Goal: Check status: Check status

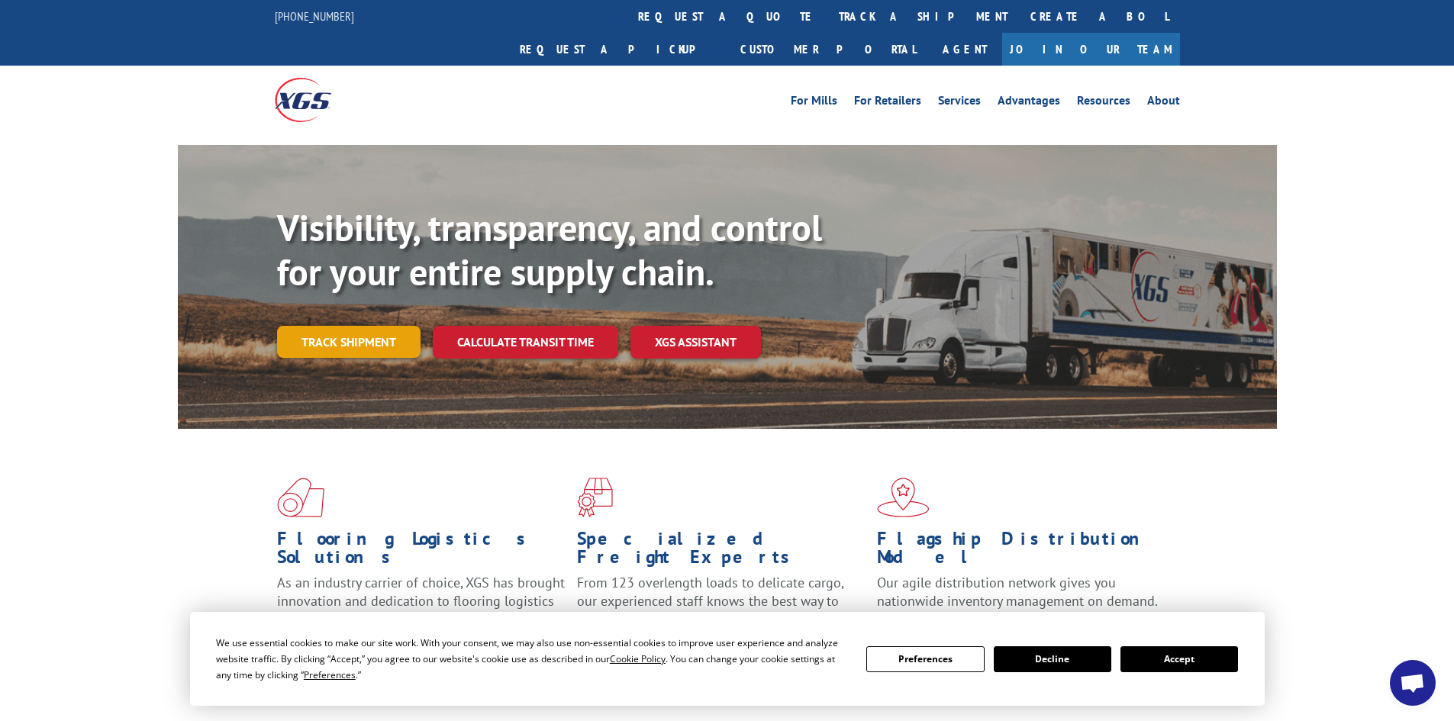
click at [347, 326] on link "Track shipment" at bounding box center [349, 342] width 144 height 32
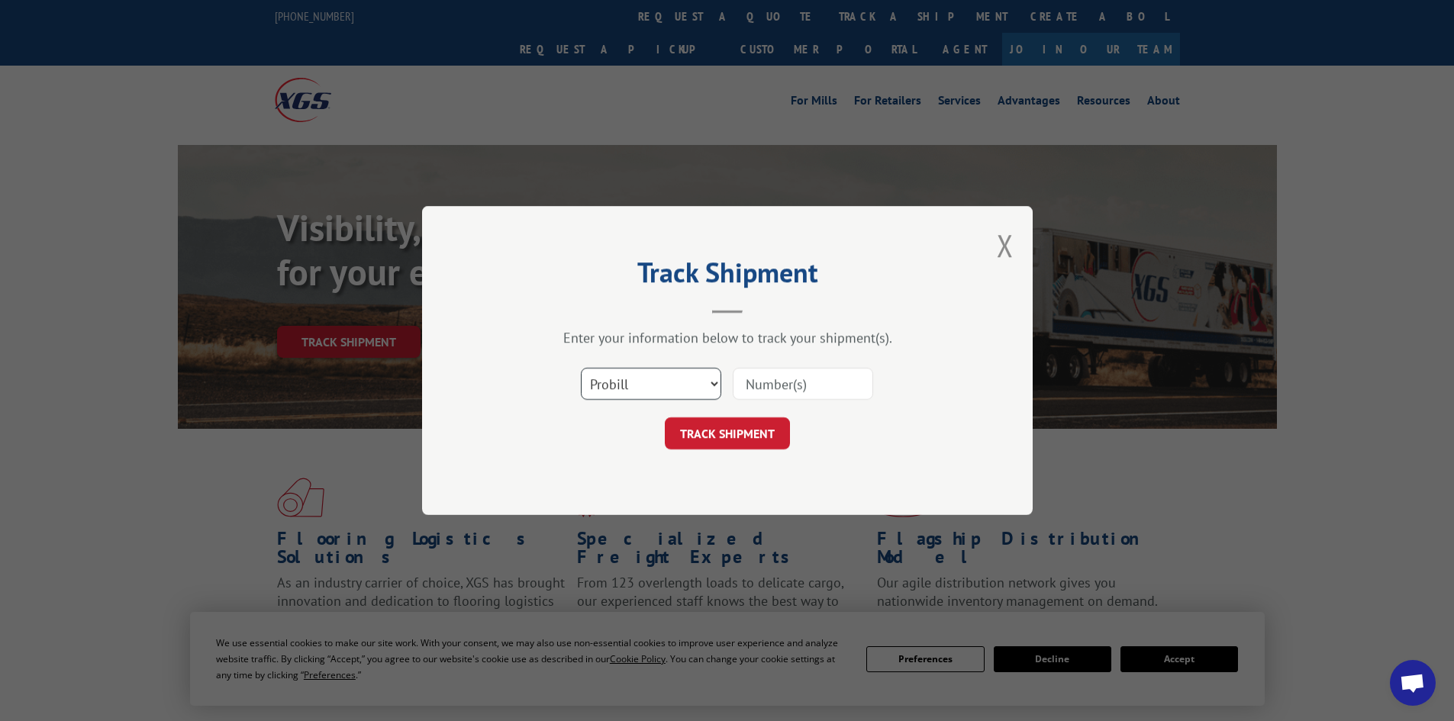
click at [672, 376] on select "Select category... Probill BOL PO" at bounding box center [651, 384] width 140 height 32
select select "bol"
click at [581, 368] on select "Select category... Probill BOL PO" at bounding box center [651, 384] width 140 height 32
click at [776, 391] on input at bounding box center [803, 384] width 140 height 32
paste input "15340398"
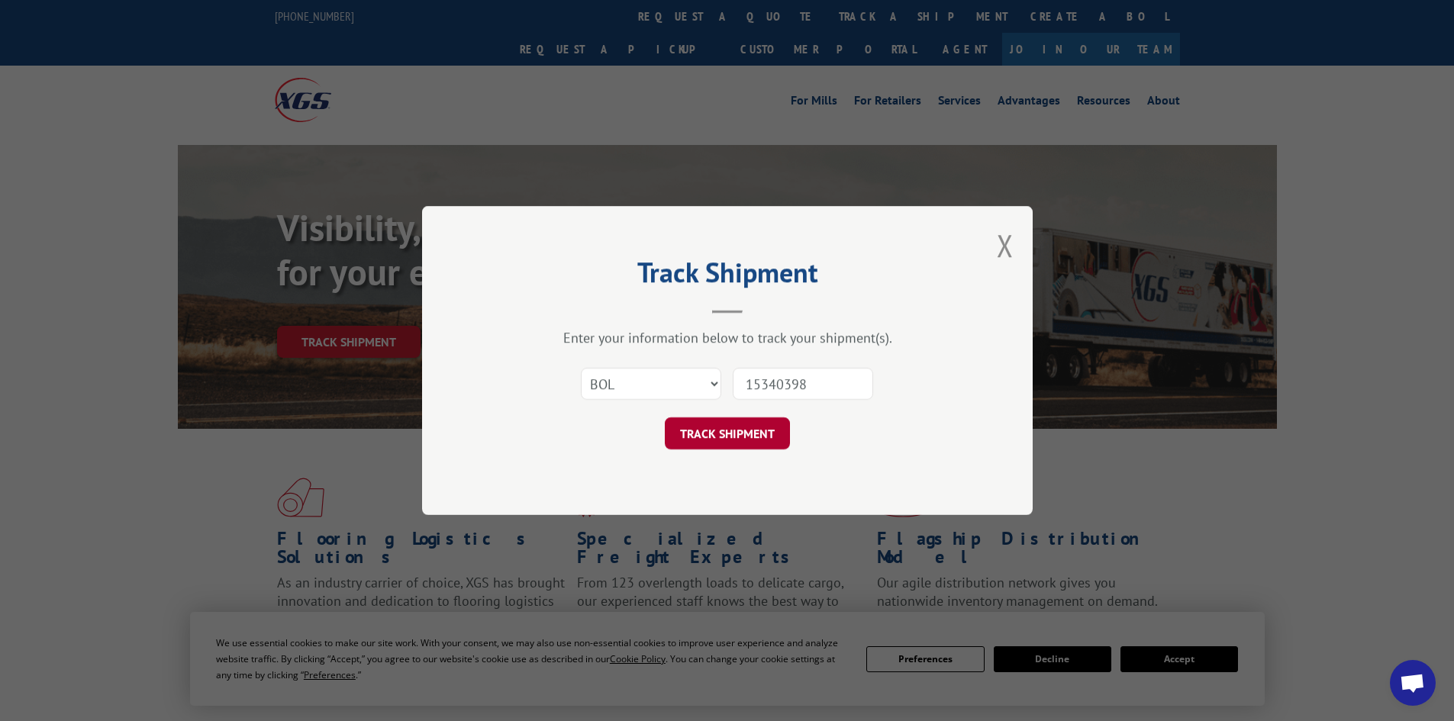
type input "15340398"
click at [747, 437] on button "TRACK SHIPMENT" at bounding box center [727, 434] width 125 height 32
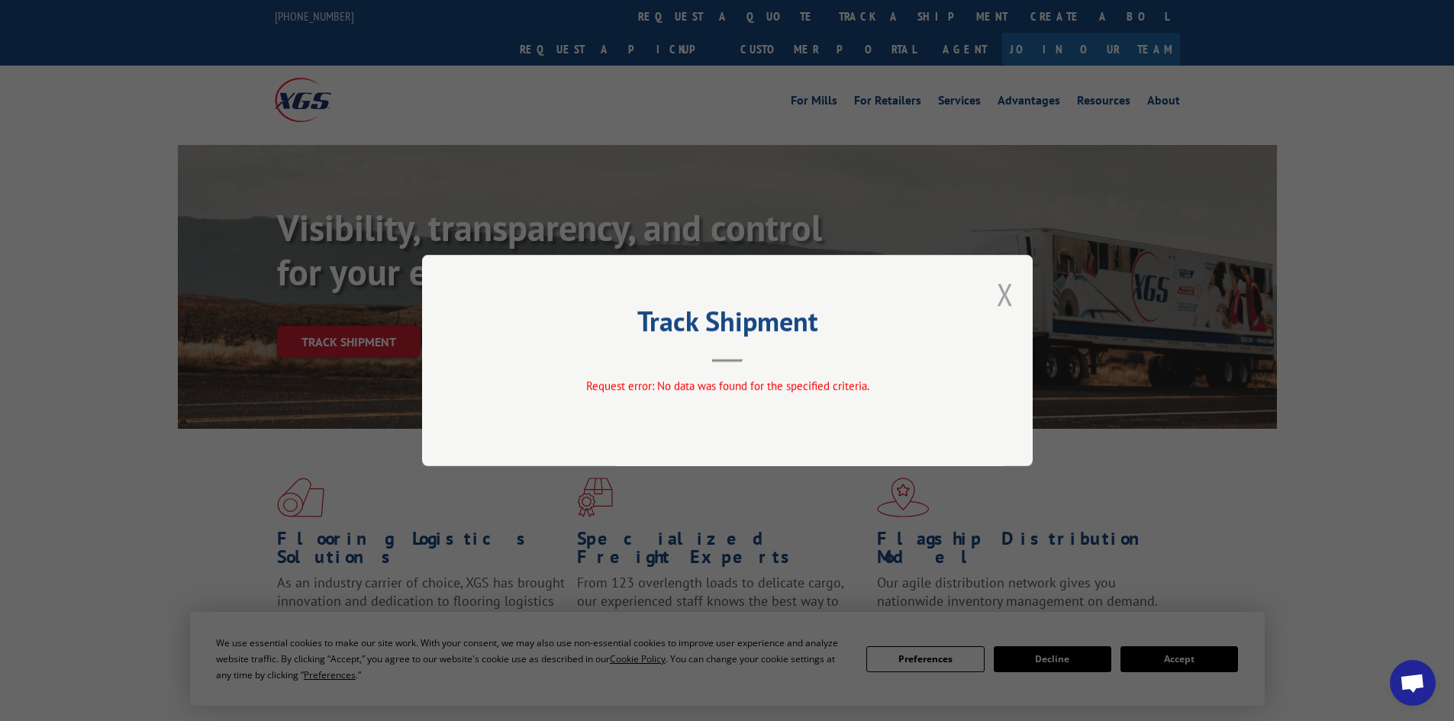
click at [1005, 295] on button "Close modal" at bounding box center [1005, 294] width 17 height 40
